Goal: Information Seeking & Learning: Learn about a topic

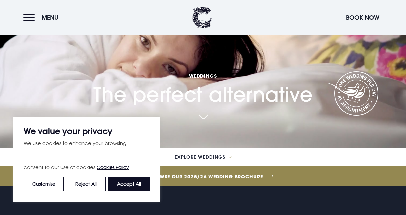
scroll to position [67, 0]
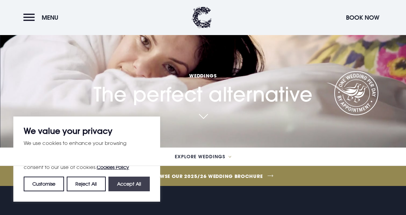
click at [137, 181] on button "Accept All" at bounding box center [128, 183] width 41 height 15
checkbox input "true"
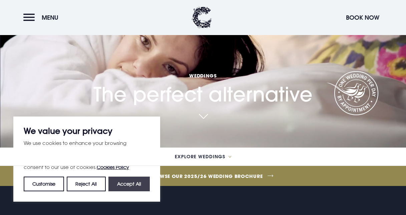
checkbox input "true"
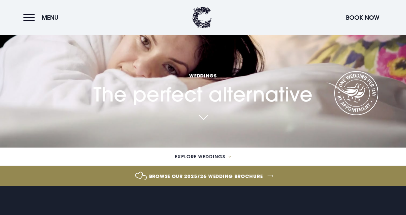
click at [206, 115] on link at bounding box center [202, 117] width 15 height 15
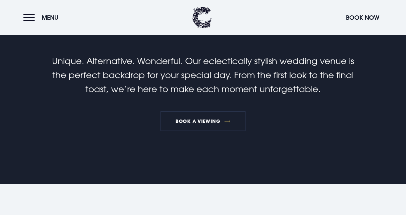
scroll to position [235, 0]
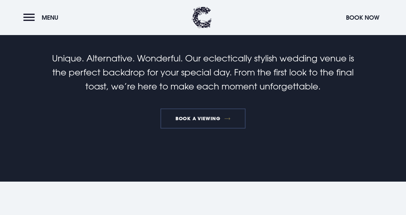
click at [207, 115] on link "Book a viewing" at bounding box center [202, 118] width 85 height 20
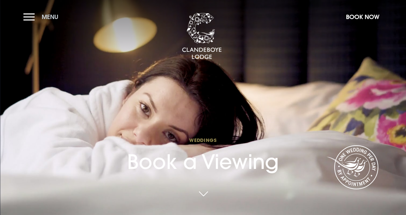
click at [30, 20] on button "Menu" at bounding box center [42, 17] width 38 height 14
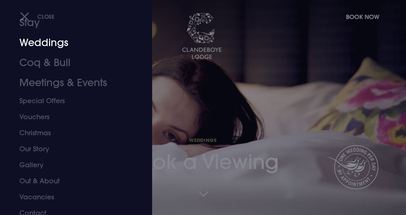
scroll to position [36, 0]
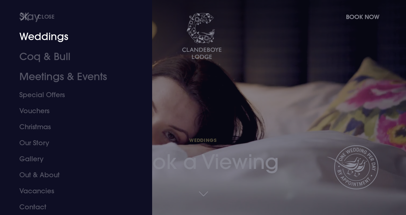
click at [55, 38] on link "Weddings" at bounding box center [71, 37] width 104 height 20
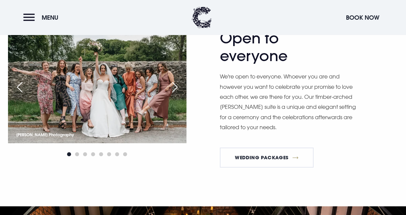
scroll to position [871, 0]
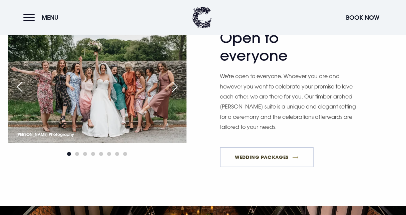
click at [242, 147] on link "Wedding Packages" at bounding box center [267, 157] width 94 height 20
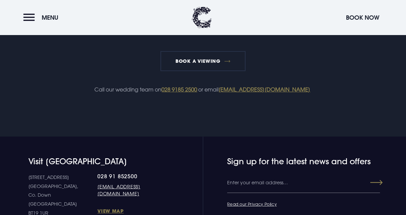
scroll to position [1943, 0]
